Goal: Navigation & Orientation: Find specific page/section

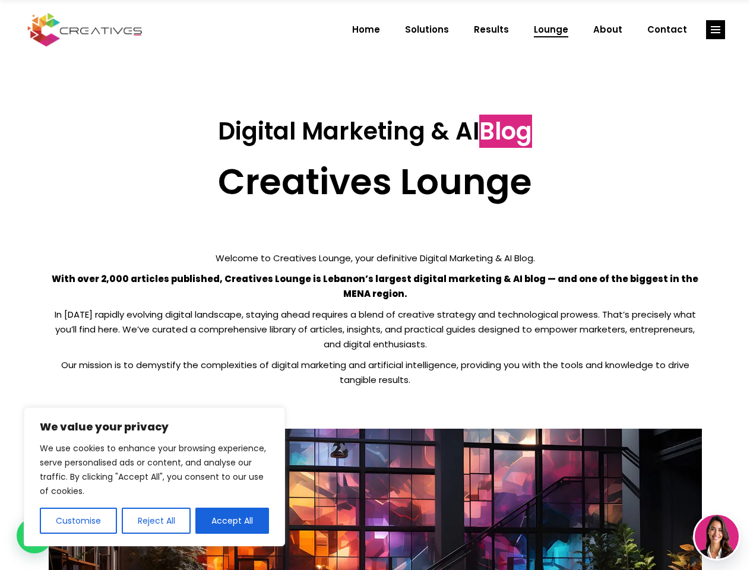
click at [375, 285] on p "With over 2,000 articles published, Creatives Lounge is Lebanon’s largest digit…" at bounding box center [375, 286] width 653 height 30
click at [78, 521] on button "Customise" at bounding box center [78, 521] width 77 height 26
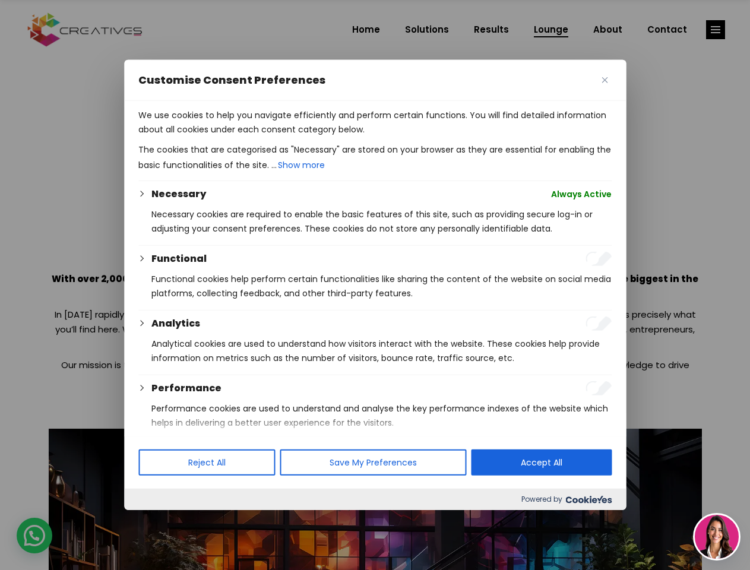
click at [156, 521] on div at bounding box center [375, 285] width 750 height 570
click at [232, 137] on p "We use cookies to help you navigate efficiently and perform certain functions. …" at bounding box center [374, 122] width 473 height 28
click at [715, 30] on div at bounding box center [375, 285] width 750 height 570
click at [717, 537] on img at bounding box center [717, 537] width 44 height 44
